Goal: Entertainment & Leisure: Consume media (video, audio)

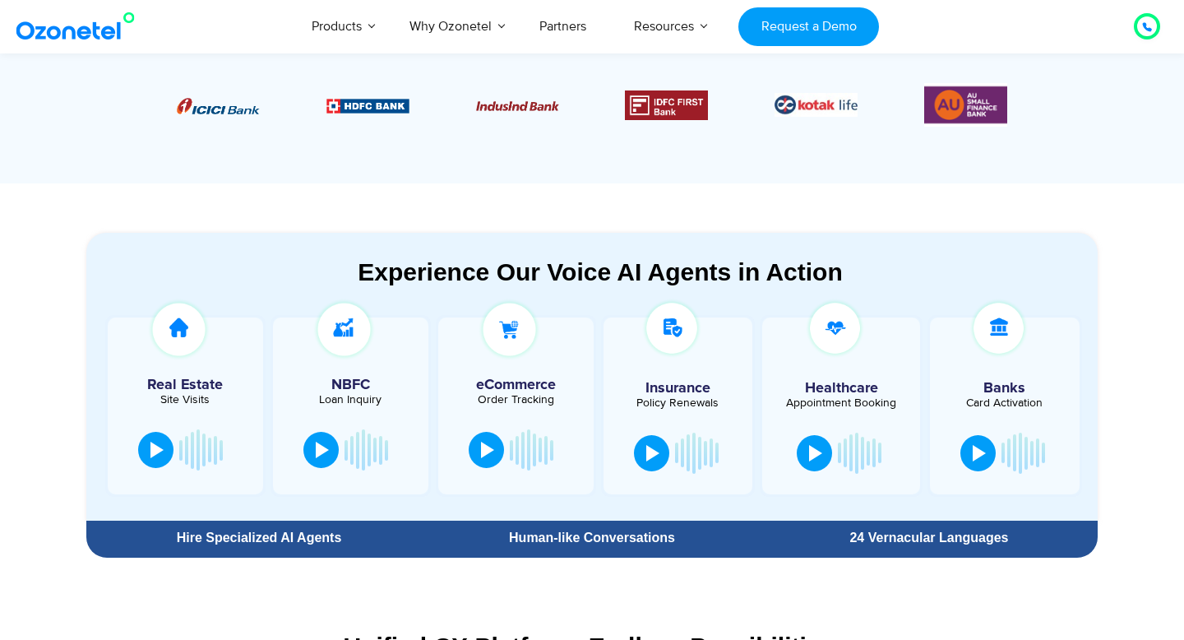
scroll to position [736, 0]
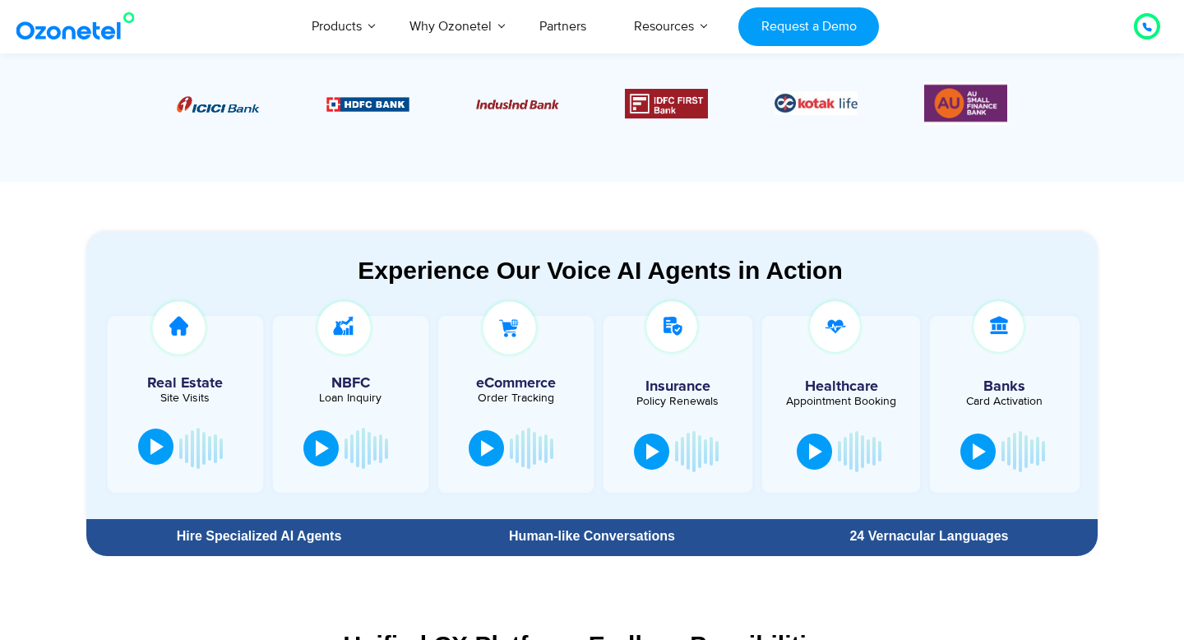
click at [163, 452] on div at bounding box center [156, 446] width 13 height 16
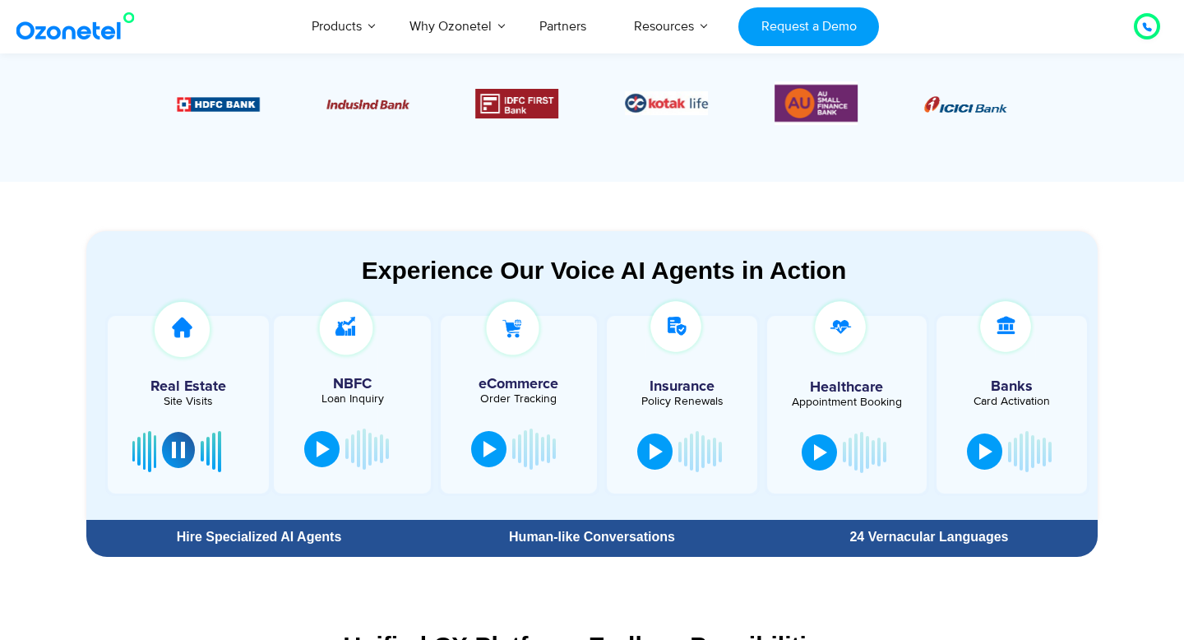
click at [170, 454] on button at bounding box center [178, 450] width 33 height 36
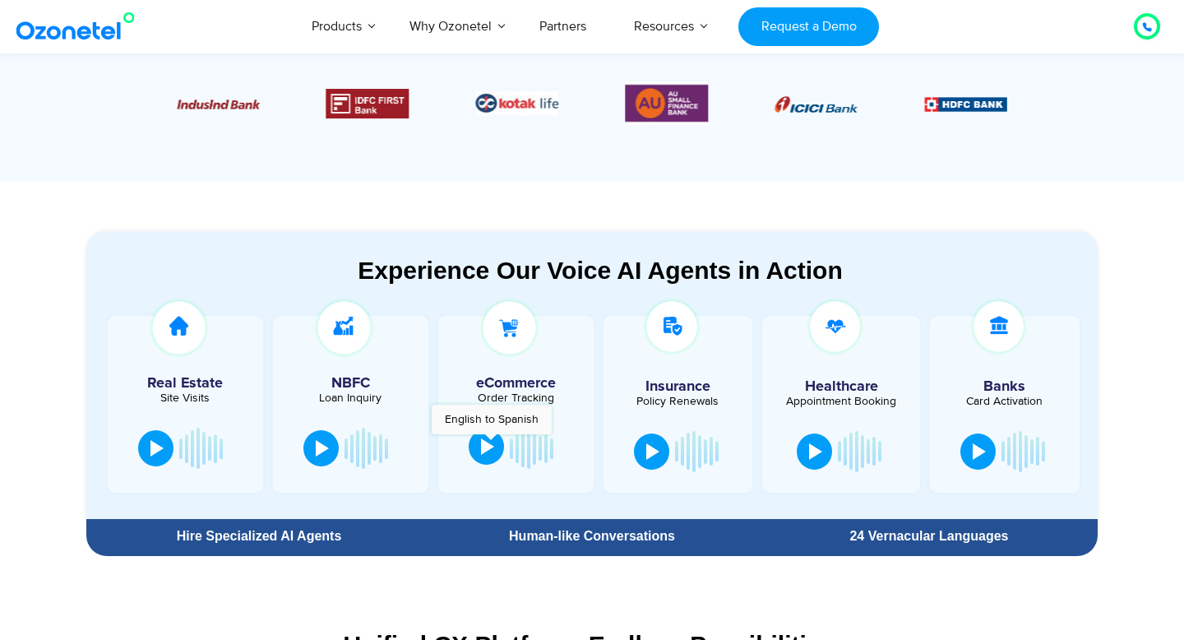
click at [491, 442] on div at bounding box center [487, 446] width 13 height 16
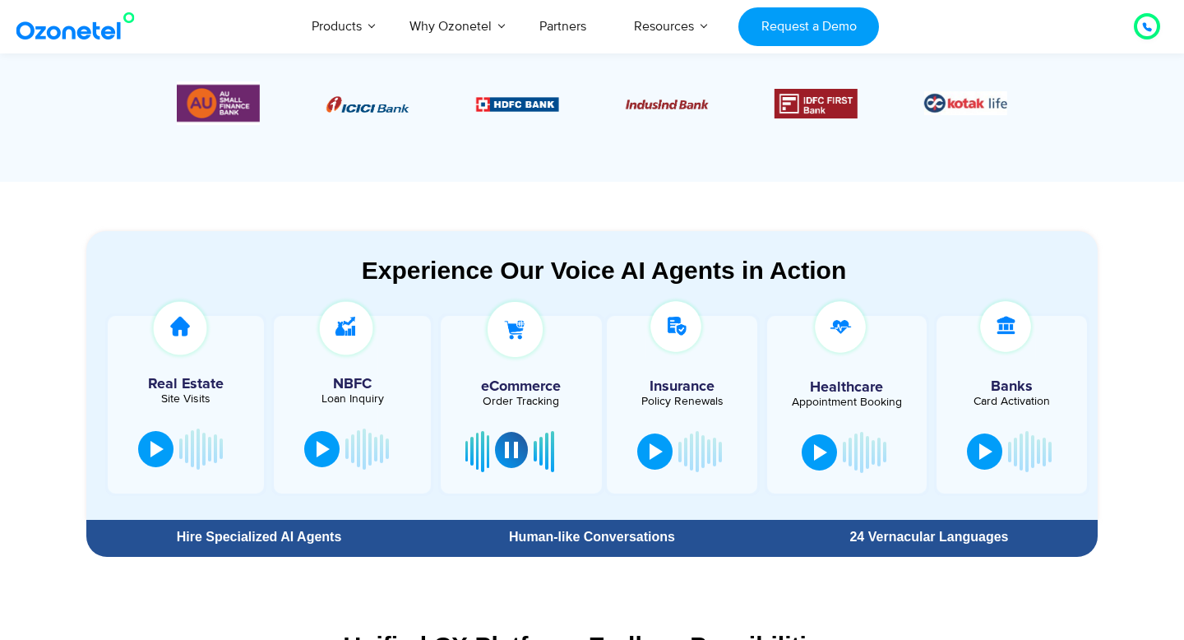
click at [511, 456] on div at bounding box center [511, 449] width 13 height 16
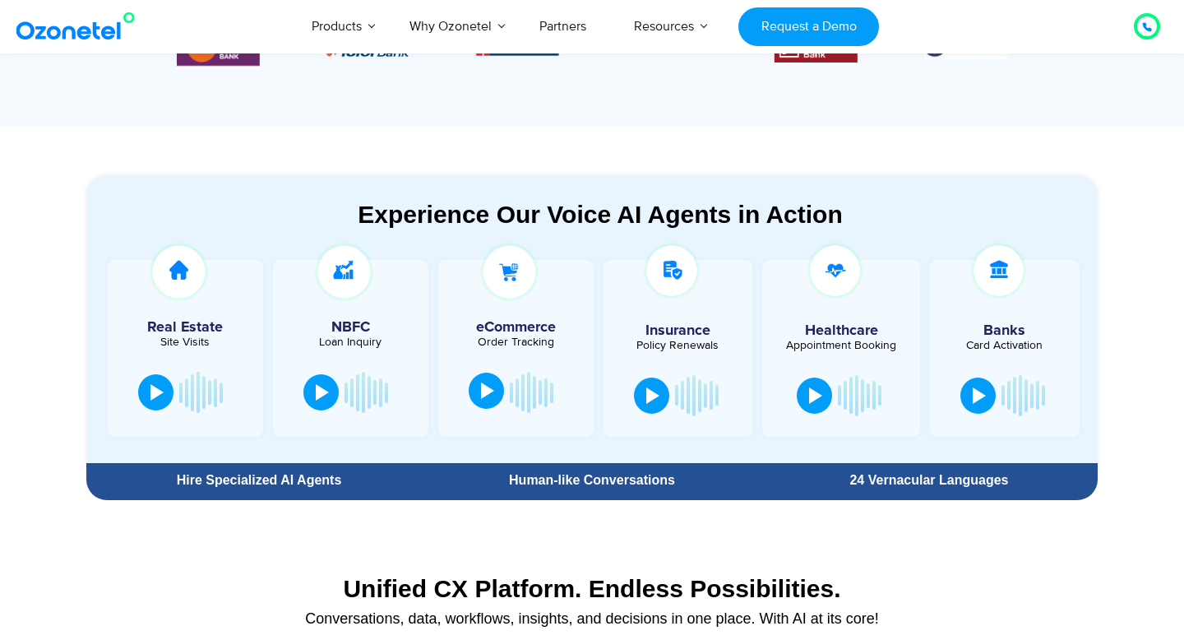
scroll to position [791, 0]
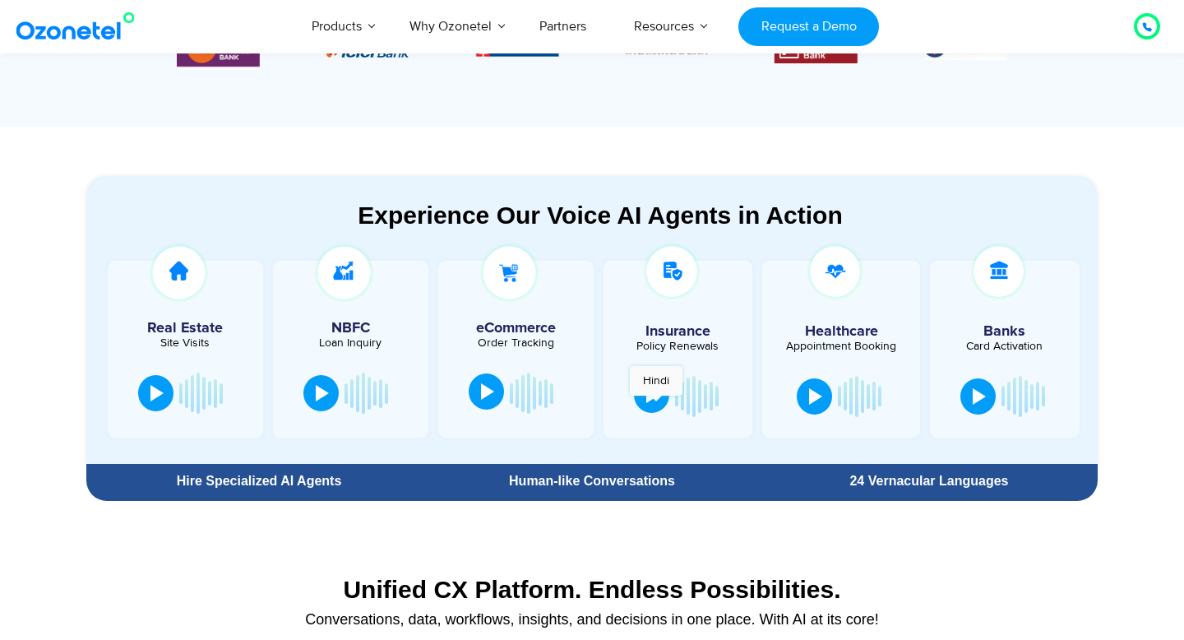
click at [652, 402] on button at bounding box center [651, 395] width 35 height 36
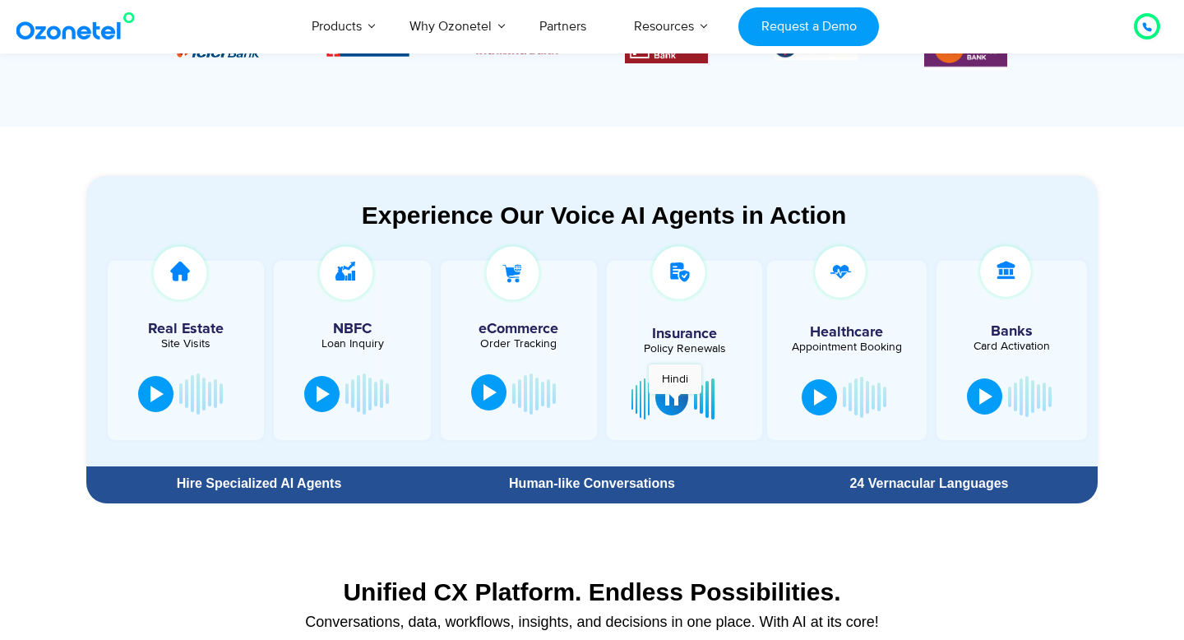
click at [676, 402] on div at bounding box center [671, 397] width 13 height 16
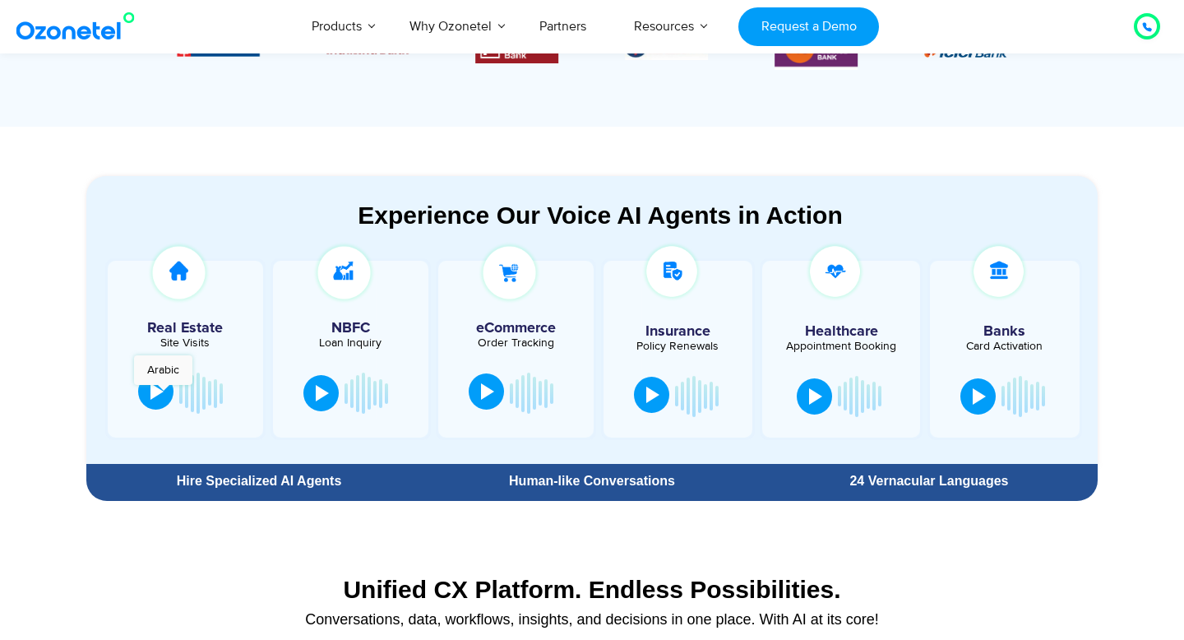
click at [163, 394] on div at bounding box center [156, 391] width 13 height 16
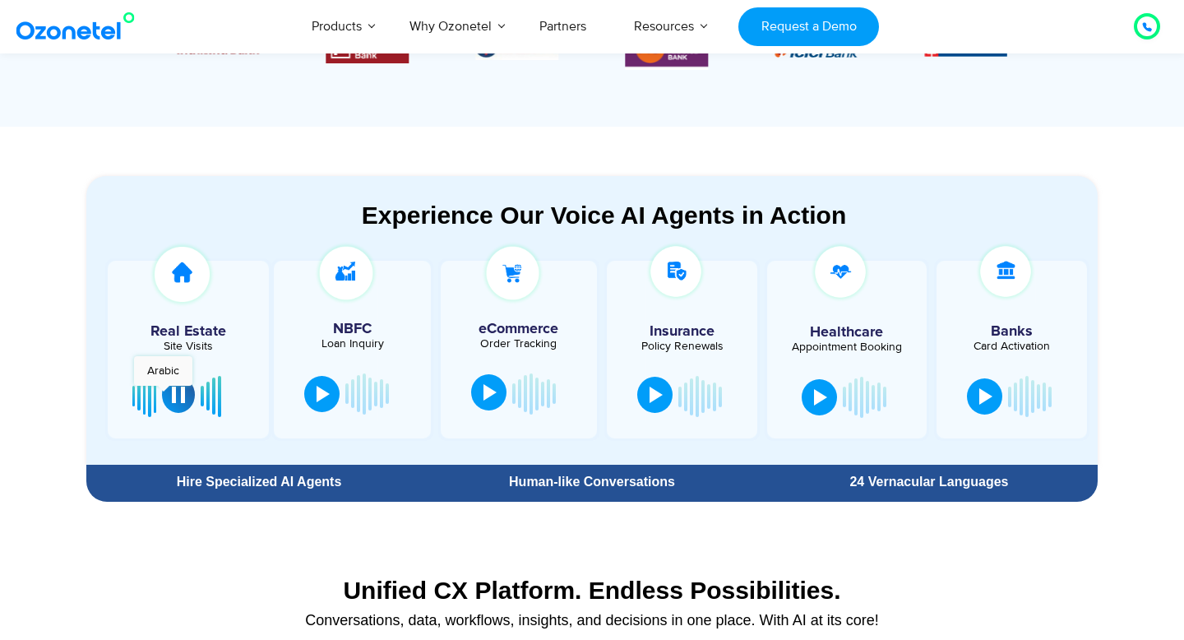
click at [163, 394] on button at bounding box center [178, 395] width 33 height 36
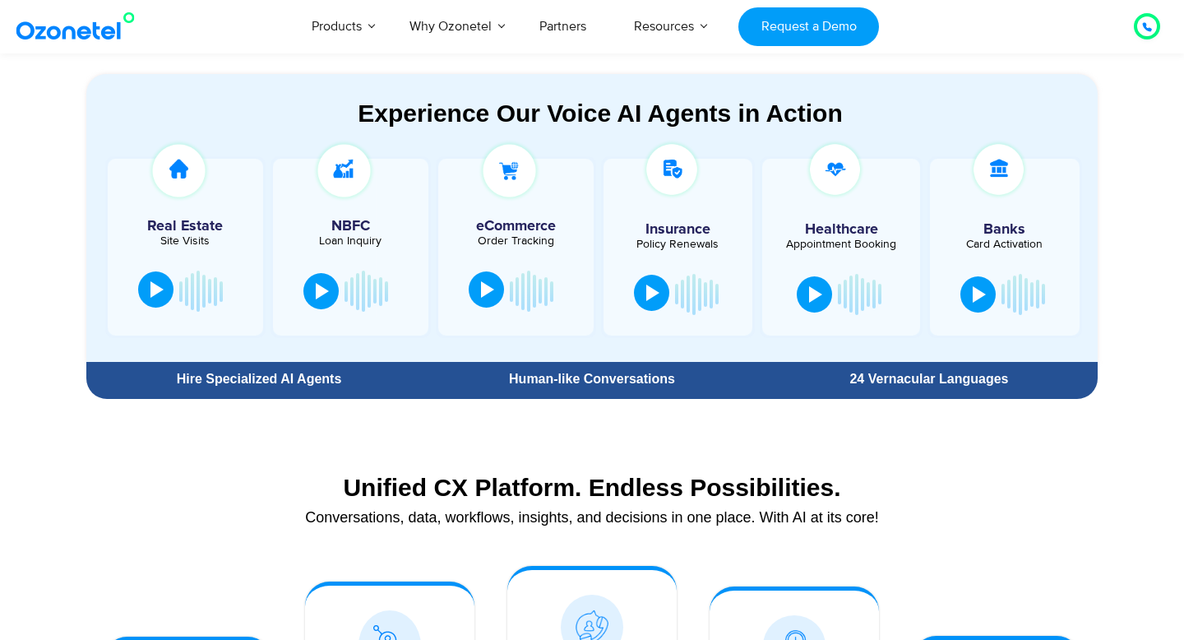
scroll to position [897, 0]
